Goal: Information Seeking & Learning: Find specific fact

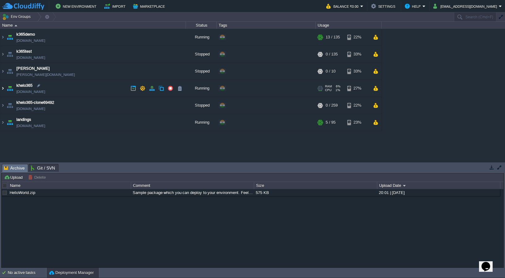
click at [3, 89] on img at bounding box center [2, 88] width 5 height 17
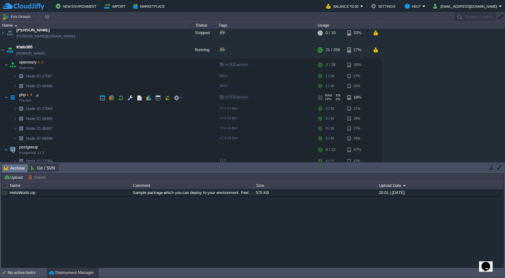
scroll to position [51, 0]
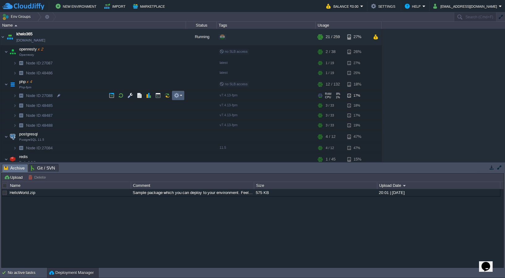
click at [182, 96] on em at bounding box center [178, 96] width 8 height 6
click at [15, 97] on img at bounding box center [15, 96] width 4 height 10
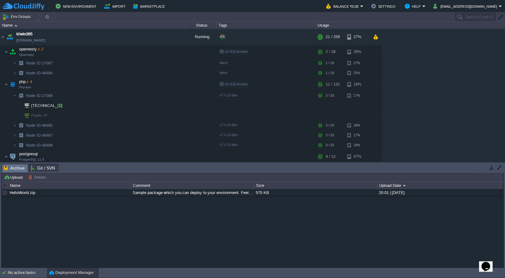
click at [59, 105] on div at bounding box center [59, 106] width 6 height 6
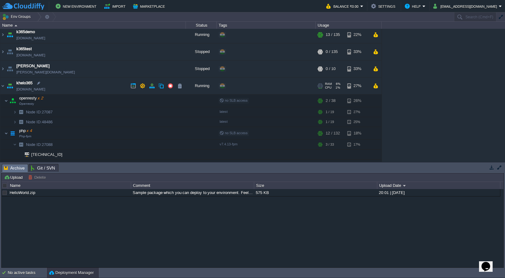
scroll to position [0, 0]
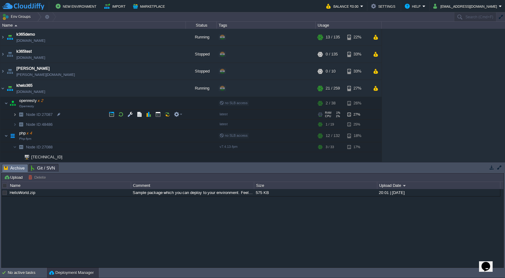
click at [15, 114] on img at bounding box center [15, 115] width 4 height 10
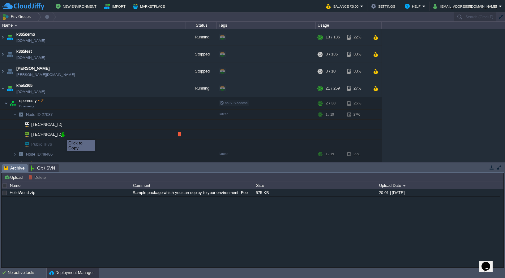
click at [62, 134] on div at bounding box center [63, 135] width 6 height 6
type input "[TECHNICAL_ID]"
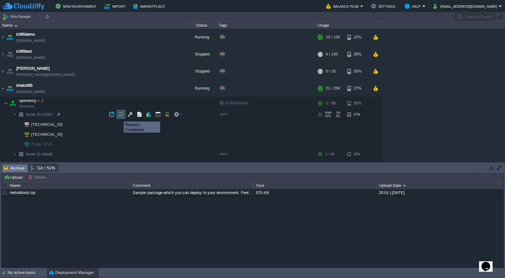
click at [123, 116] on button "button" at bounding box center [121, 114] width 6 height 6
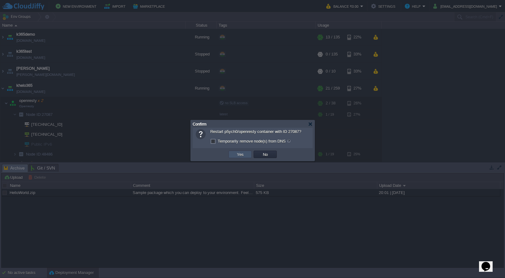
click at [244, 157] on button "Yes" at bounding box center [240, 154] width 11 height 6
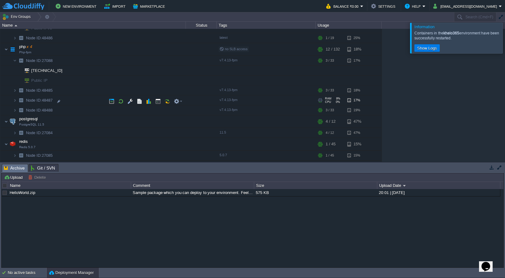
scroll to position [125, 0]
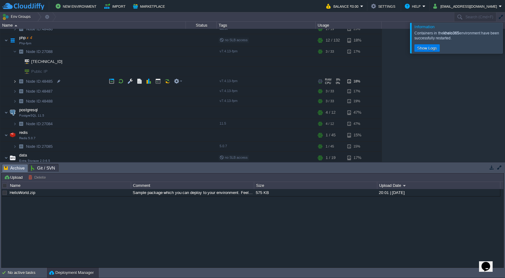
click at [16, 81] on img at bounding box center [15, 81] width 4 height 10
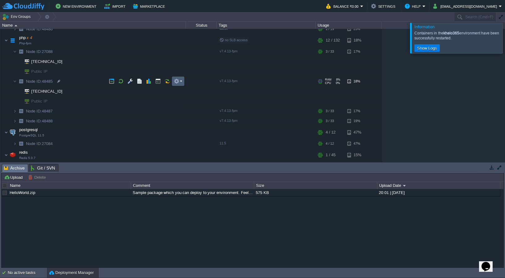
click at [181, 83] on em at bounding box center [178, 81] width 8 height 6
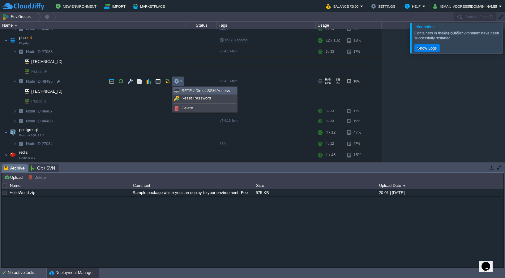
click at [187, 89] on span "SFTP / Direct SSH Access" at bounding box center [206, 90] width 49 height 5
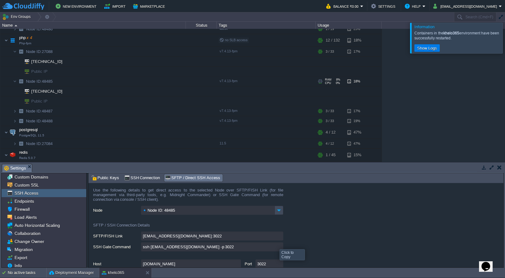
click at [279, 249] on input "ssh [EMAIL_ADDRESS][DOMAIN_NAME] -p 3022" at bounding box center [212, 246] width 142 height 9
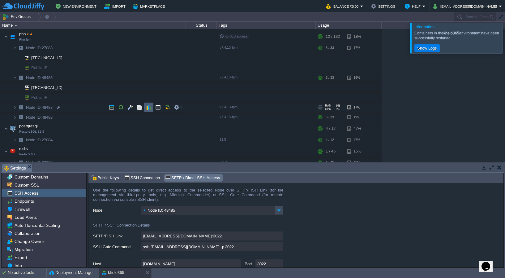
scroll to position [123, 0]
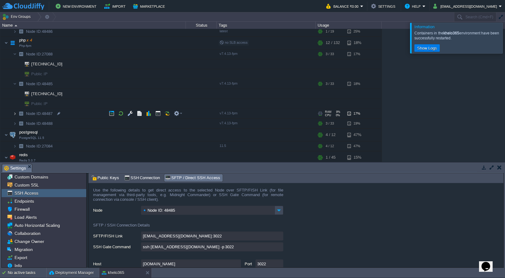
click at [15, 113] on img at bounding box center [15, 114] width 4 height 10
click at [180, 115] on em at bounding box center [178, 113] width 8 height 6
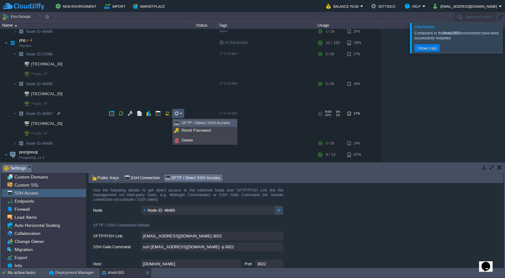
click at [189, 121] on span "SFTP / Direct SSH Access" at bounding box center [206, 122] width 49 height 5
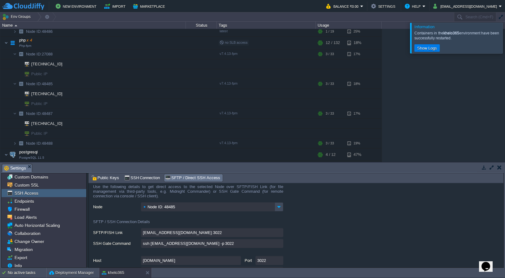
scroll to position [3, 0]
click at [280, 211] on img at bounding box center [279, 206] width 9 height 9
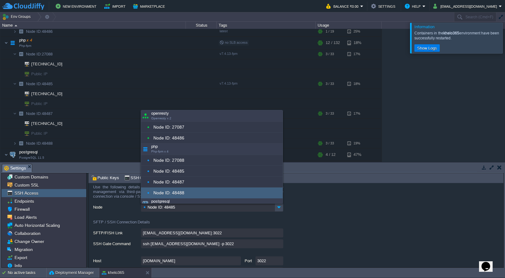
click at [321, 210] on div "Node ID: 48485" at bounding box center [298, 207] width 411 height 10
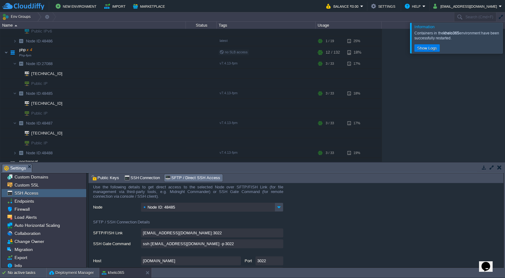
scroll to position [10, 0]
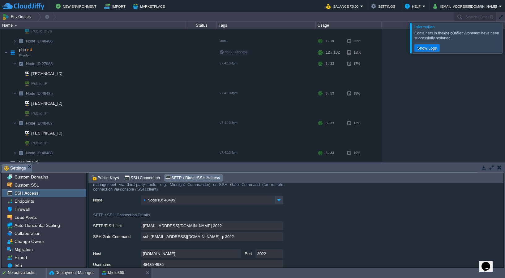
click at [279, 198] on img at bounding box center [279, 199] width 9 height 9
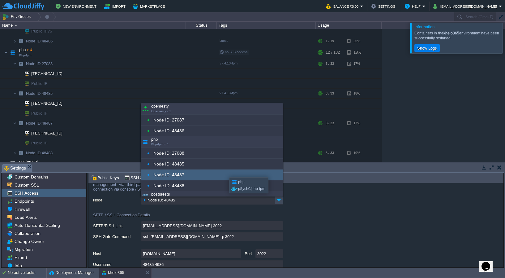
click at [193, 176] on div "Node ID: 48487" at bounding box center [212, 174] width 142 height 11
type input "Node ID: 48487"
type input "[EMAIL_ADDRESS][DOMAIN_NAME]:3022"
type input "ssh [EMAIL_ADDRESS][DOMAIN_NAME] -p 3022"
type input "48487-4986"
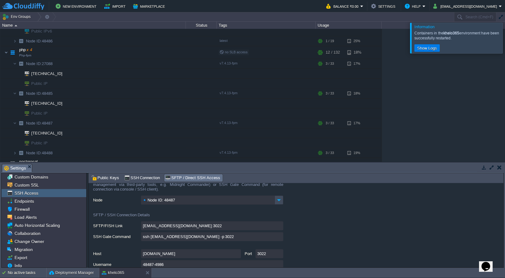
click at [280, 237] on input "ssh [EMAIL_ADDRESS][DOMAIN_NAME] -p 3022" at bounding box center [212, 236] width 142 height 9
type textarea "ssh [EMAIL_ADDRESS][DOMAIN_NAME] -p 3022"
click at [282, 201] on img at bounding box center [279, 199] width 9 height 9
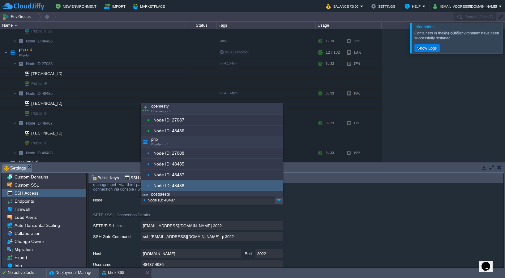
click at [234, 187] on div "Node ID: 48488" at bounding box center [212, 185] width 142 height 11
type input "Node ID: 48488"
type input "[EMAIL_ADDRESS][DOMAIN_NAME]:3022"
type input "ssh [EMAIL_ADDRESS][DOMAIN_NAME] -p 3022"
type input "48488-4986"
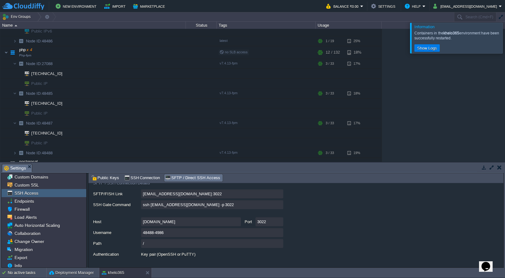
scroll to position [40, 0]
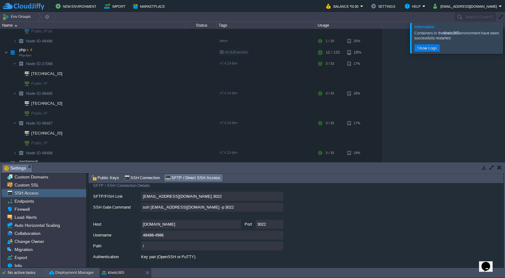
click at [279, 210] on input "ssh [EMAIL_ADDRESS][DOMAIN_NAME] -p 3022" at bounding box center [212, 206] width 142 height 9
type textarea "ssh [EMAIL_ADDRESS][DOMAIN_NAME] -p 3022"
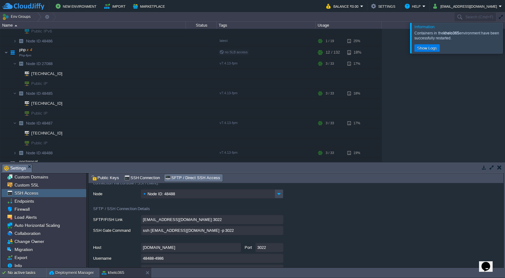
scroll to position [9, 0]
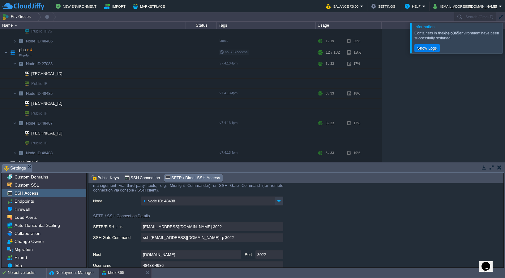
click at [281, 202] on img at bounding box center [279, 200] width 9 height 9
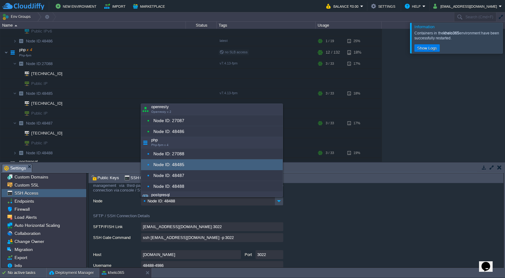
click at [244, 167] on div "Node ID: 48485" at bounding box center [212, 164] width 142 height 11
type input "Node ID: 48485"
type input "[EMAIL_ADDRESS][DOMAIN_NAME]:3022"
type input "ssh [EMAIL_ADDRESS][DOMAIN_NAME] -p 3022"
type input "48485-4986"
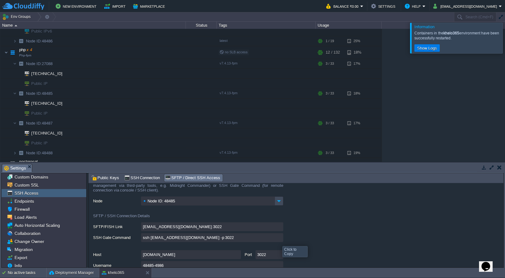
click at [278, 240] on input "ssh [EMAIL_ADDRESS][DOMAIN_NAME] -p 3022" at bounding box center [212, 237] width 142 height 9
type textarea "ssh [EMAIL_ADDRESS][DOMAIN_NAME] -p 3022"
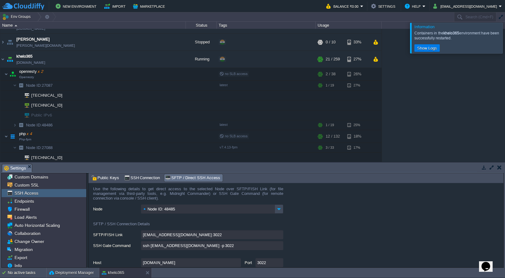
scroll to position [0, 0]
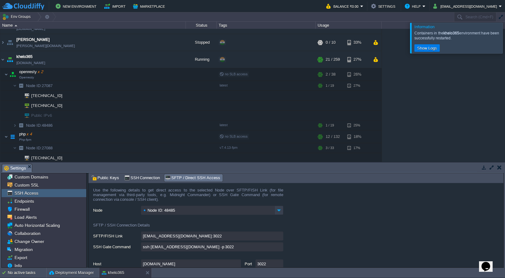
click at [281, 214] on img at bounding box center [279, 209] width 9 height 9
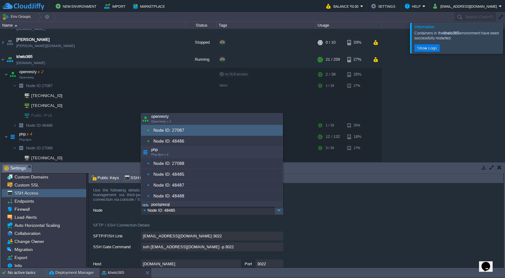
click at [212, 132] on div "Node ID: 27087" at bounding box center [212, 130] width 142 height 11
type input "Node ID: 27087"
type input "[EMAIL_ADDRESS][DOMAIN_NAME]:3022"
type input "ssh [EMAIL_ADDRESS][DOMAIN_NAME] -p 3022"
type input "27087-4986"
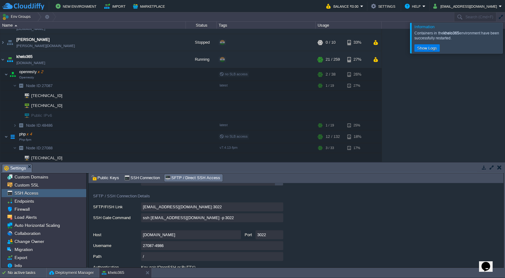
scroll to position [36, 0]
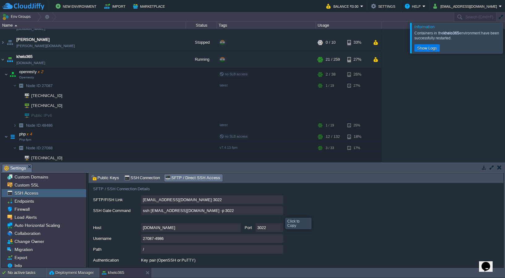
click at [280, 212] on input "ssh [EMAIL_ADDRESS][DOMAIN_NAME] -p 3022" at bounding box center [212, 210] width 142 height 9
type textarea "ssh [EMAIL_ADDRESS][DOMAIN_NAME] -p 3022"
click at [278, 212] on input "ssh [EMAIL_ADDRESS][DOMAIN_NAME] -p 3022" at bounding box center [212, 210] width 142 height 9
